Goal: Information Seeking & Learning: Learn about a topic

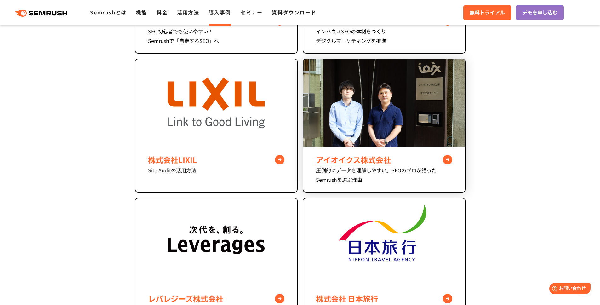
scroll to position [443, 0]
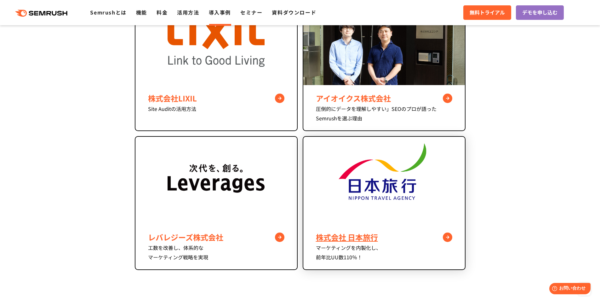
click at [446, 234] on div "株式会社 日本旅行" at bounding box center [384, 236] width 136 height 11
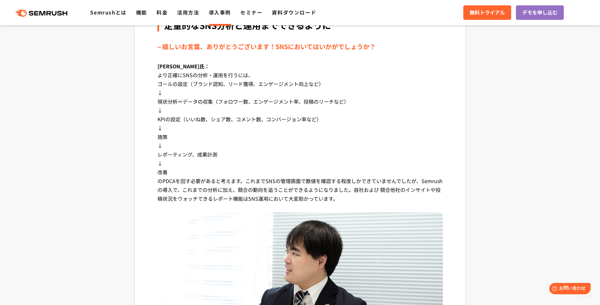
scroll to position [1134, 0]
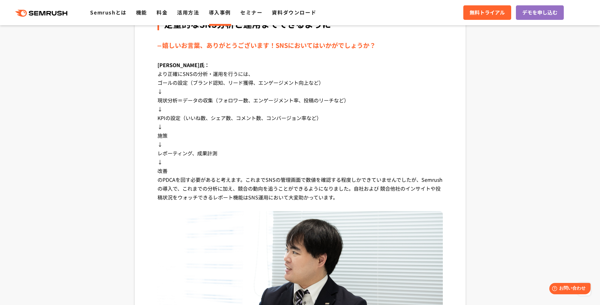
drag, startPoint x: 161, startPoint y: 84, endPoint x: 157, endPoint y: 83, distance: 4.1
click at [157, 83] on p "中嶋氏： より正確にSNSの分析・運用を行うには、 ゴールの設定（ブランド認知、リード獲得、エンゲージメント向上など） ↓ 現状分析＝データの収集（フォロワー…" at bounding box center [299, 135] width 285 height 150
copy p "↓"
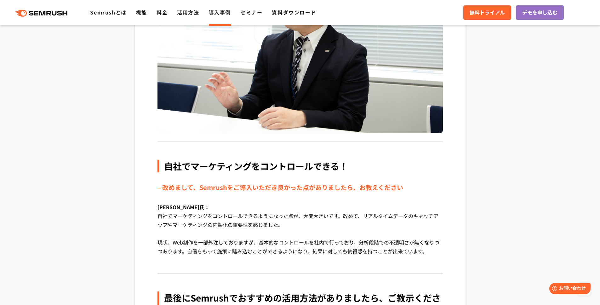
scroll to position [991, 0]
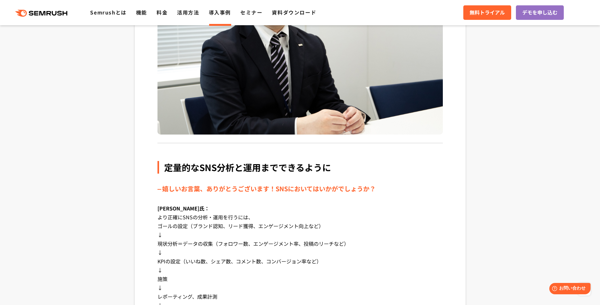
click at [170, 225] on p "中嶋氏： より正確にSNSの分析・運用を行うには、 ゴールの設定（ブランド認知、リード獲得、エンゲージメント向上など） ↓ 現状分析＝データの収集（フォロワー…" at bounding box center [299, 279] width 285 height 150
drag, startPoint x: 166, startPoint y: 226, endPoint x: 156, endPoint y: 227, distance: 10.5
click at [156, 227] on div "マーケティングを内製化し、前年比UU数110％！ 日本の旅行会社で、1949年に設立され、国内外の旅行サービスを提供しています。旅行業界では長い歴史を持つ企業…" at bounding box center [300, 49] width 330 height 1862
copy p "↓"
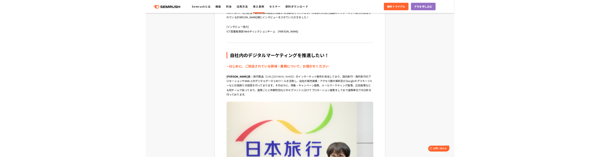
scroll to position [0, 0]
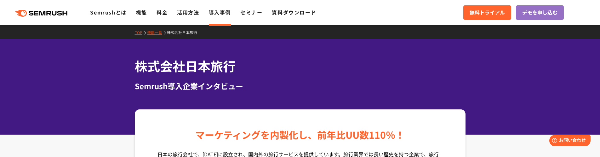
click at [155, 31] on link "機能一覧" at bounding box center [157, 32] width 20 height 5
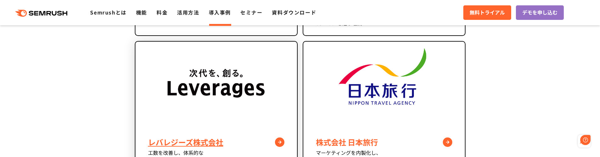
scroll to position [541, 0]
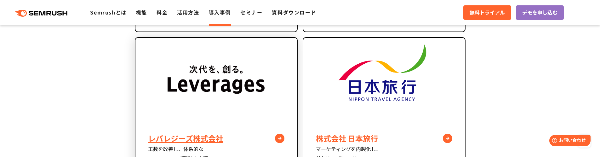
click at [276, 138] on div "レバレジーズ株式会社" at bounding box center [216, 138] width 136 height 11
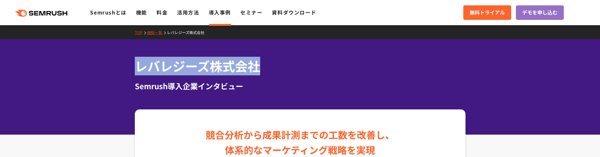
drag, startPoint x: 247, startPoint y: 66, endPoint x: 126, endPoint y: 62, distance: 121.0
click at [126, 62] on div "レバレジーズ株式会社 Semrush導入企業インタビュー" at bounding box center [300, 86] width 600 height 95
copy h1 "レバレジーズ株式会社"
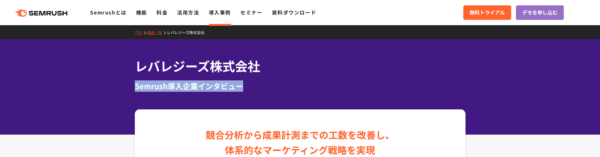
drag, startPoint x: 248, startPoint y: 88, endPoint x: 134, endPoint y: 86, distance: 113.6
click at [135, 86] on div "Semrush導入企業インタビュー" at bounding box center [300, 85] width 330 height 11
copy div "Semrush導入企業インタビュー"
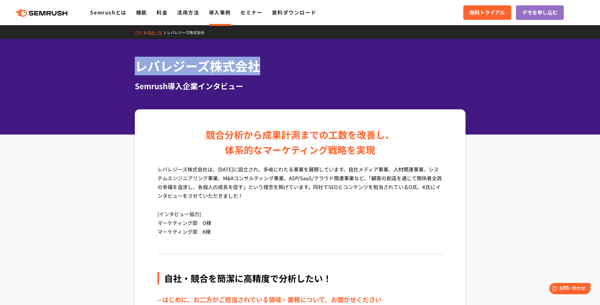
drag, startPoint x: 133, startPoint y: 64, endPoint x: 260, endPoint y: 70, distance: 127.6
click at [260, 70] on div "レバレジーズ株式会社 Semrush導入企業インタビュー" at bounding box center [299, 74] width 343 height 35
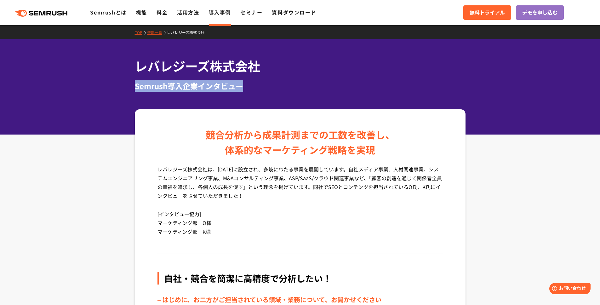
drag, startPoint x: 256, startPoint y: 88, endPoint x: 134, endPoint y: 90, distance: 122.1
click at [134, 90] on div "レバレジーズ株式会社 Semrush導入企業インタビュー" at bounding box center [299, 74] width 343 height 35
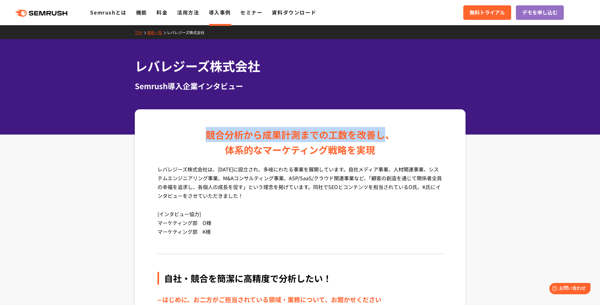
drag, startPoint x: 389, startPoint y: 138, endPoint x: 192, endPoint y: 116, distance: 198.3
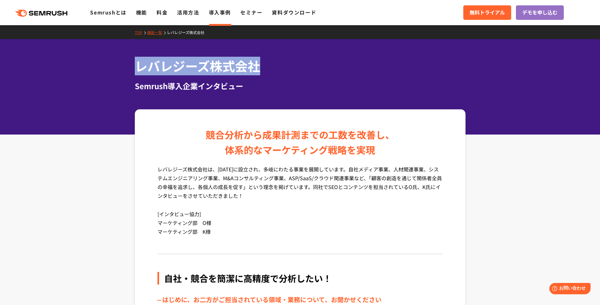
drag, startPoint x: 278, startPoint y: 69, endPoint x: 131, endPoint y: 70, distance: 147.0
click at [131, 69] on div "レバレジーズ株式会社 Semrush導入企業インタビュー" at bounding box center [299, 74] width 343 height 35
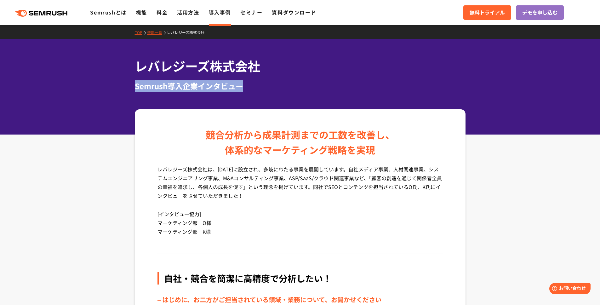
drag, startPoint x: 249, startPoint y: 88, endPoint x: 131, endPoint y: 86, distance: 117.4
click at [131, 86] on div "レバレジーズ株式会社 Semrush導入企業インタビュー" at bounding box center [299, 74] width 343 height 35
click at [197, 94] on div "レバレジーズ株式会社 Semrush導入企業インタビュー" at bounding box center [300, 86] width 600 height 95
click at [156, 31] on link "機能一覧" at bounding box center [157, 32] width 20 height 5
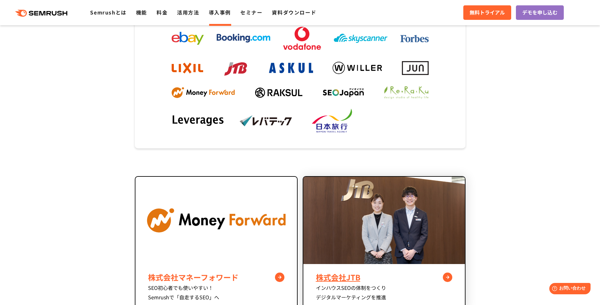
click at [449, 278] on div "株式会社JTB" at bounding box center [384, 276] width 136 height 11
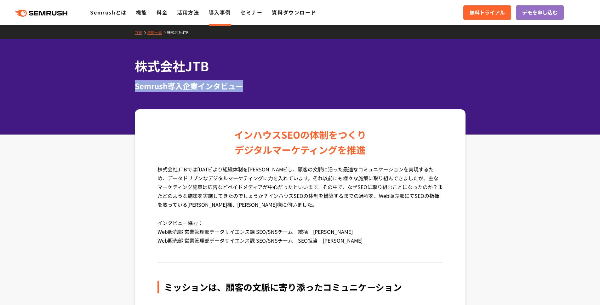
drag, startPoint x: 252, startPoint y: 91, endPoint x: 129, endPoint y: 84, distance: 123.0
click at [129, 84] on div "株式会社JTB Semrush導入企業インタビュー" at bounding box center [300, 86] width 600 height 95
click at [152, 87] on div "Semrush導入企業インタビュー" at bounding box center [300, 85] width 330 height 11
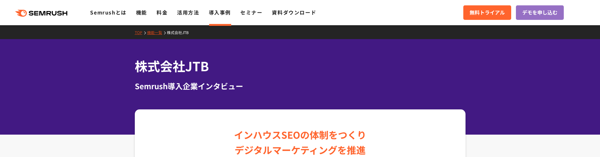
click at [152, 31] on link "機能一覧" at bounding box center [157, 32] width 20 height 5
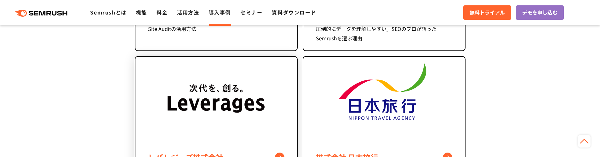
scroll to position [524, 0]
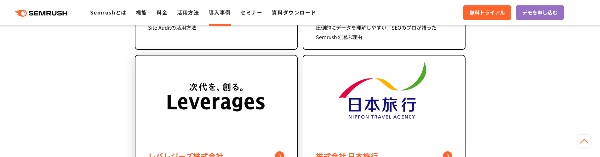
click at [237, 120] on img at bounding box center [215, 98] width 97 height 87
